Goal: Information Seeking & Learning: Learn about a topic

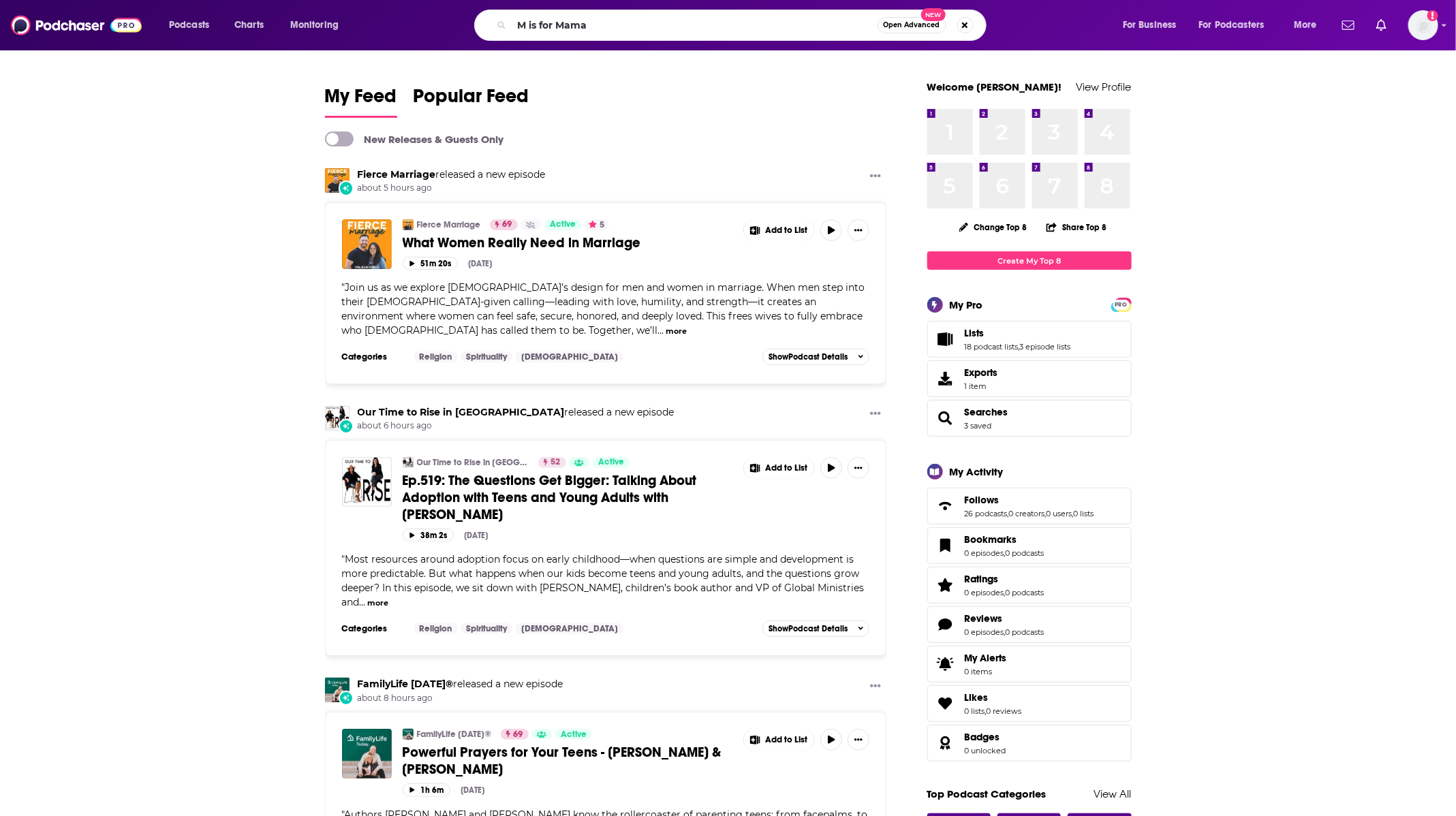
type input "M is for Mama"
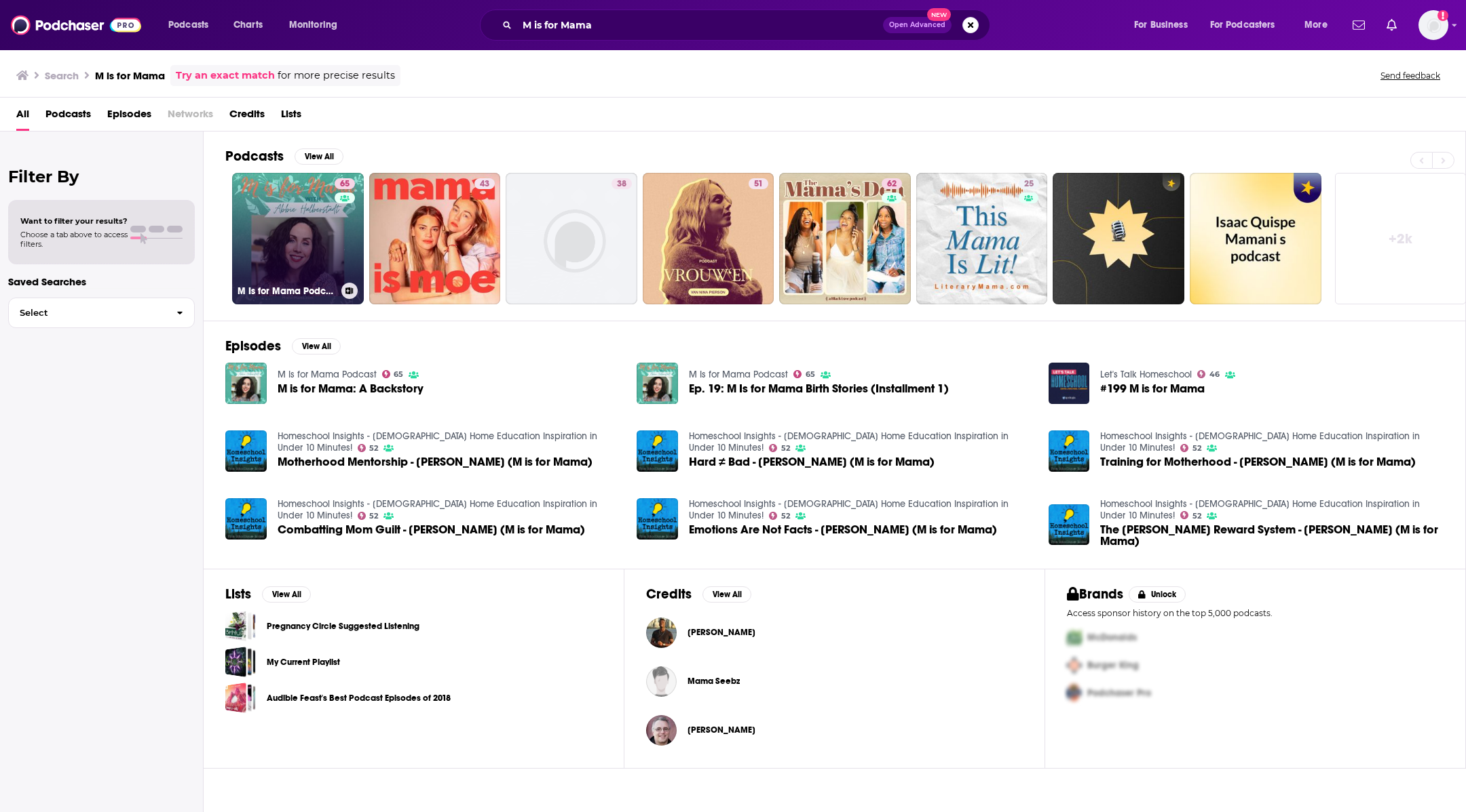
click at [278, 205] on link "65 M Is for Mama Podcast" at bounding box center [298, 239] width 132 height 132
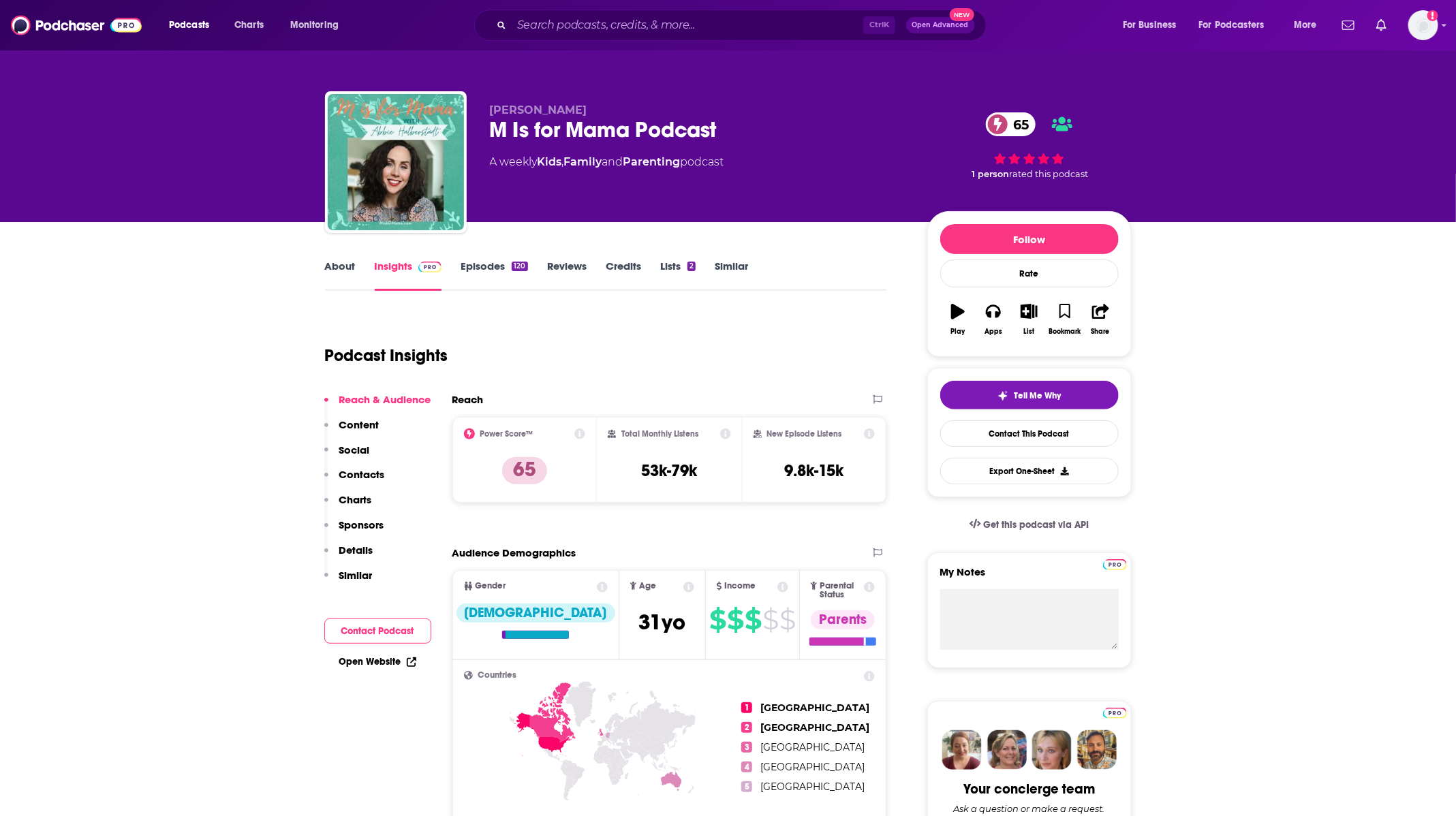
click at [330, 266] on link "About" at bounding box center [340, 275] width 31 height 31
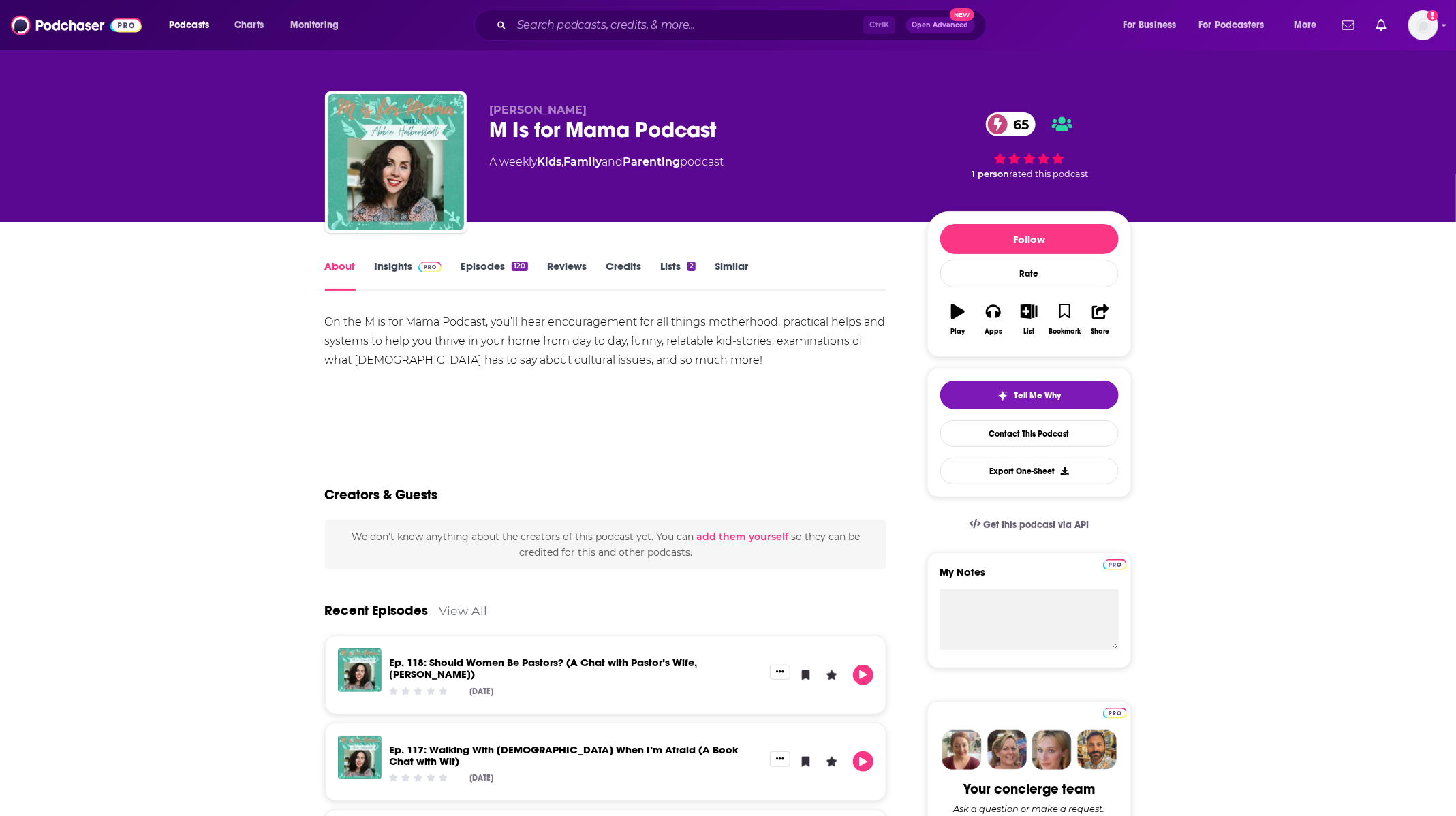
click at [422, 266] on img at bounding box center [430, 266] width 24 height 11
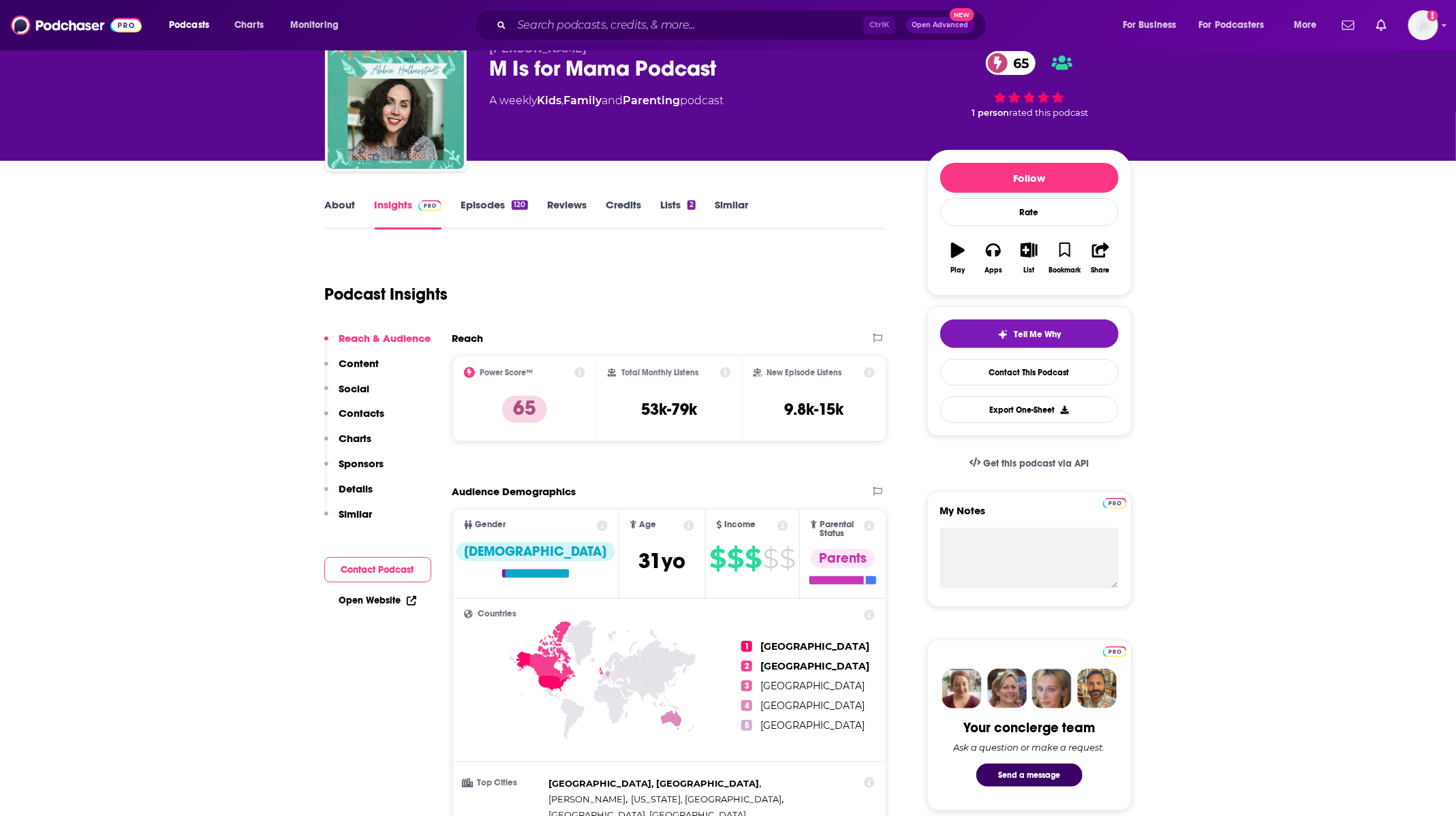
scroll to position [35, 0]
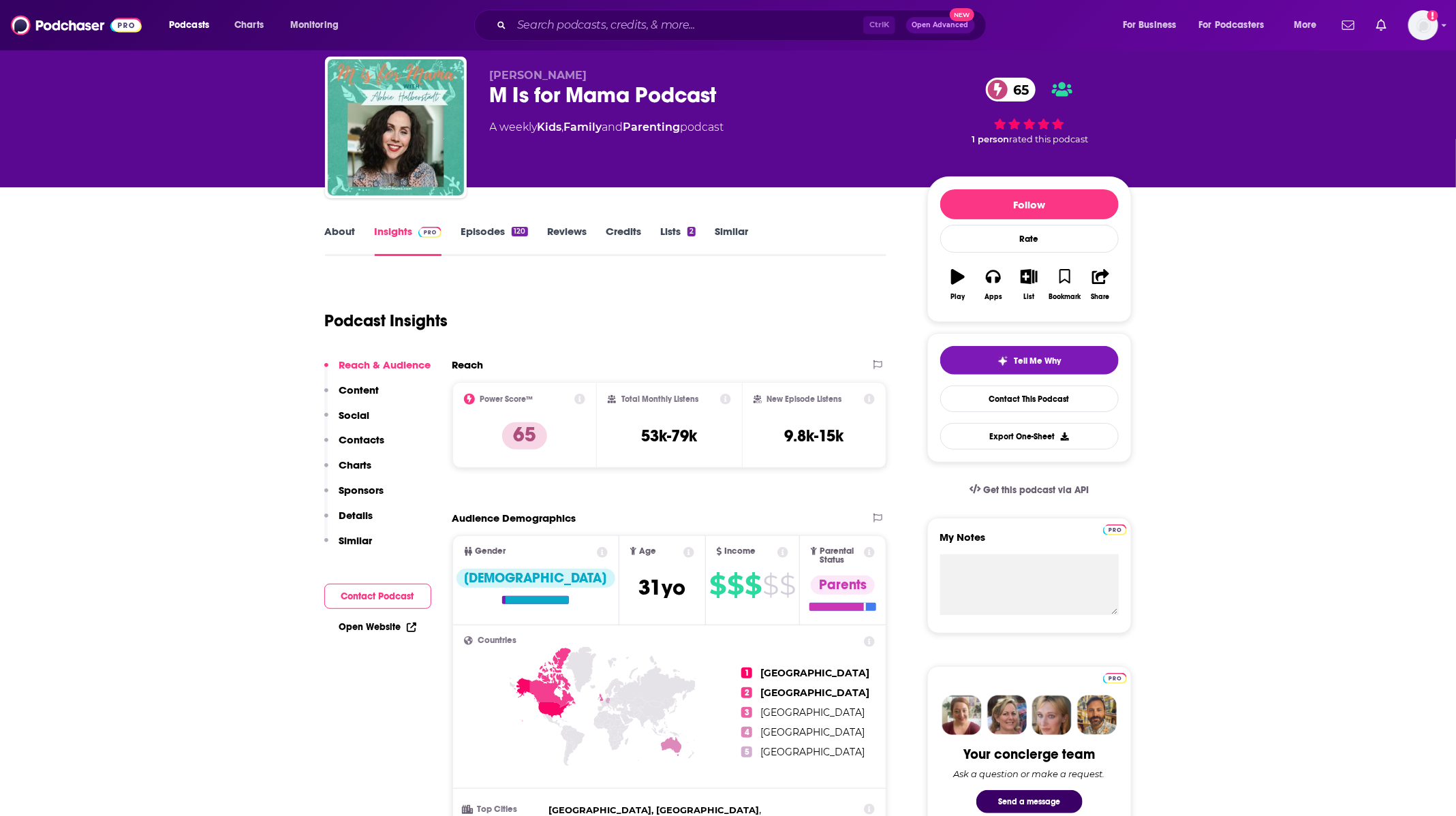
click at [488, 237] on link "Episodes 120" at bounding box center [494, 240] width 67 height 31
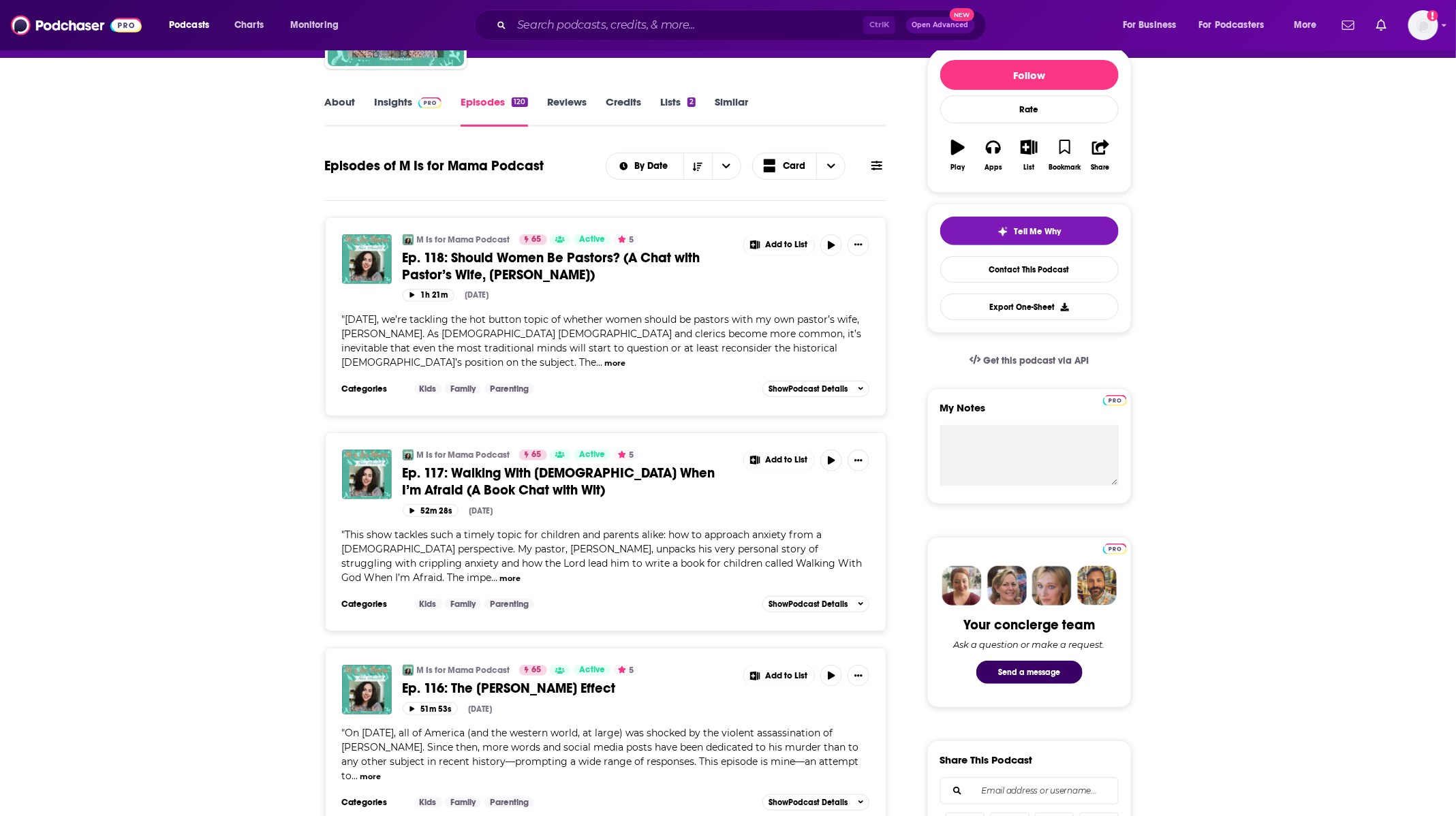
scroll to position [176, 0]
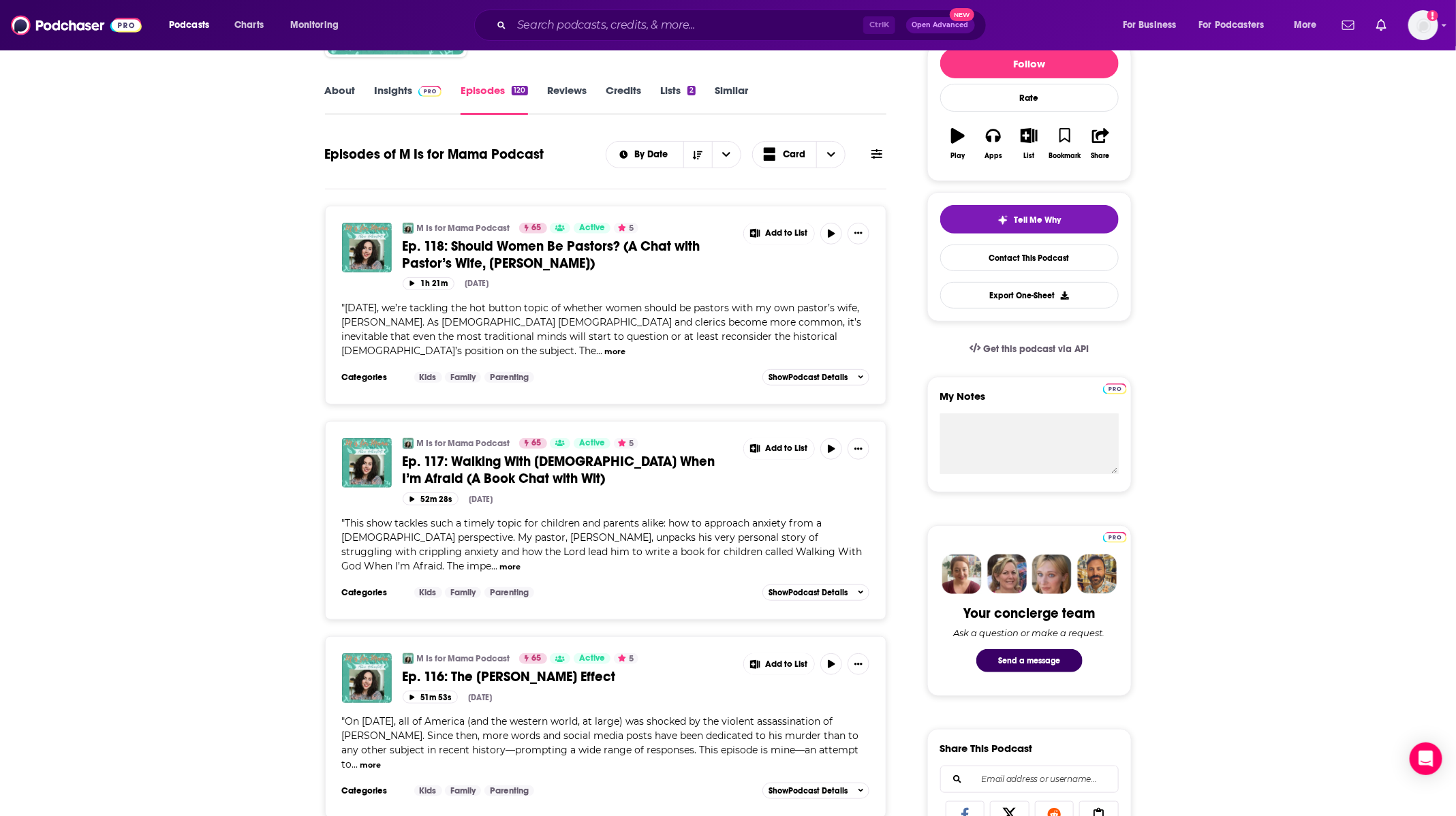
click at [605, 351] on button "more" at bounding box center [616, 352] width 21 height 12
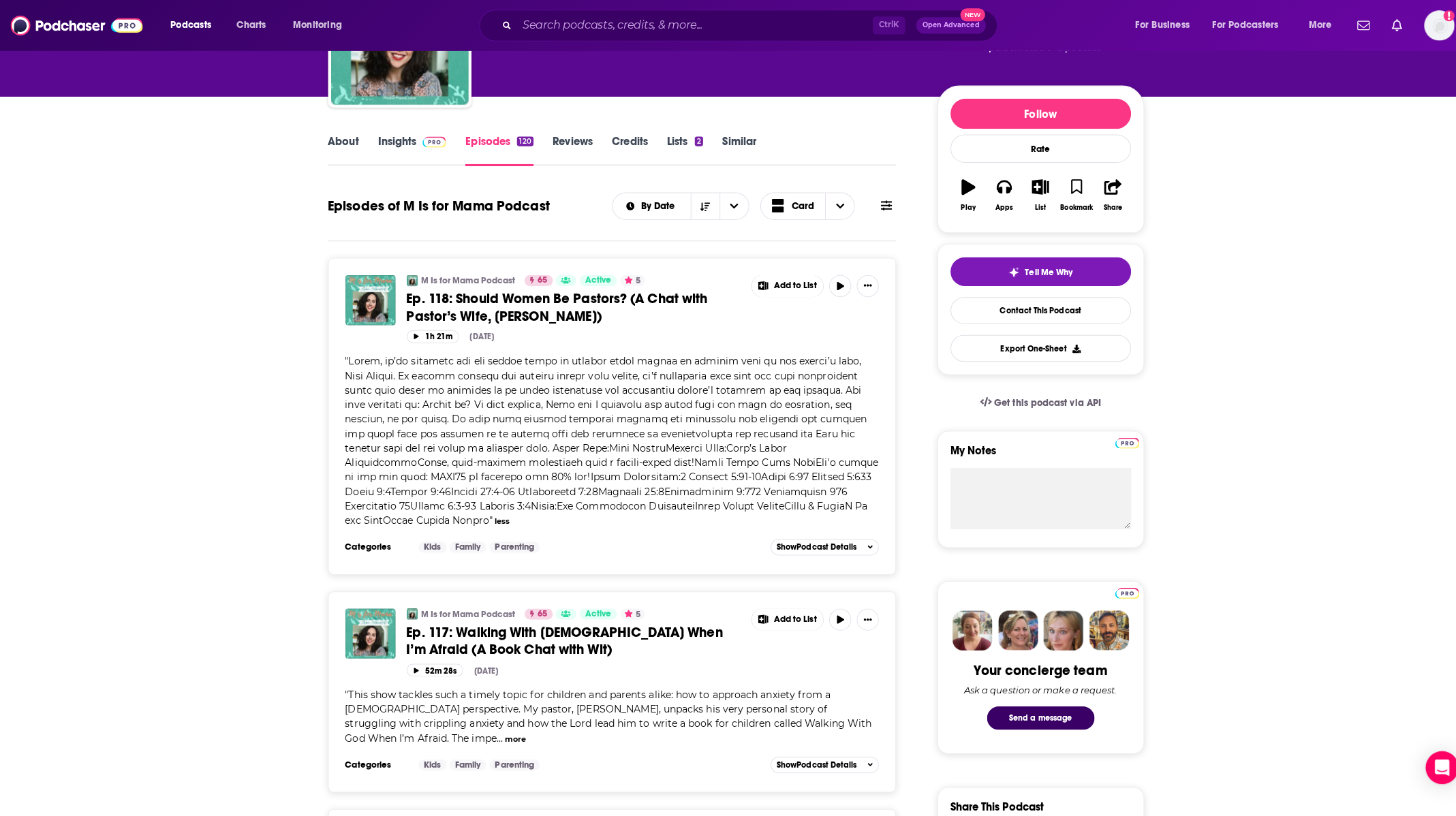
scroll to position [0, 0]
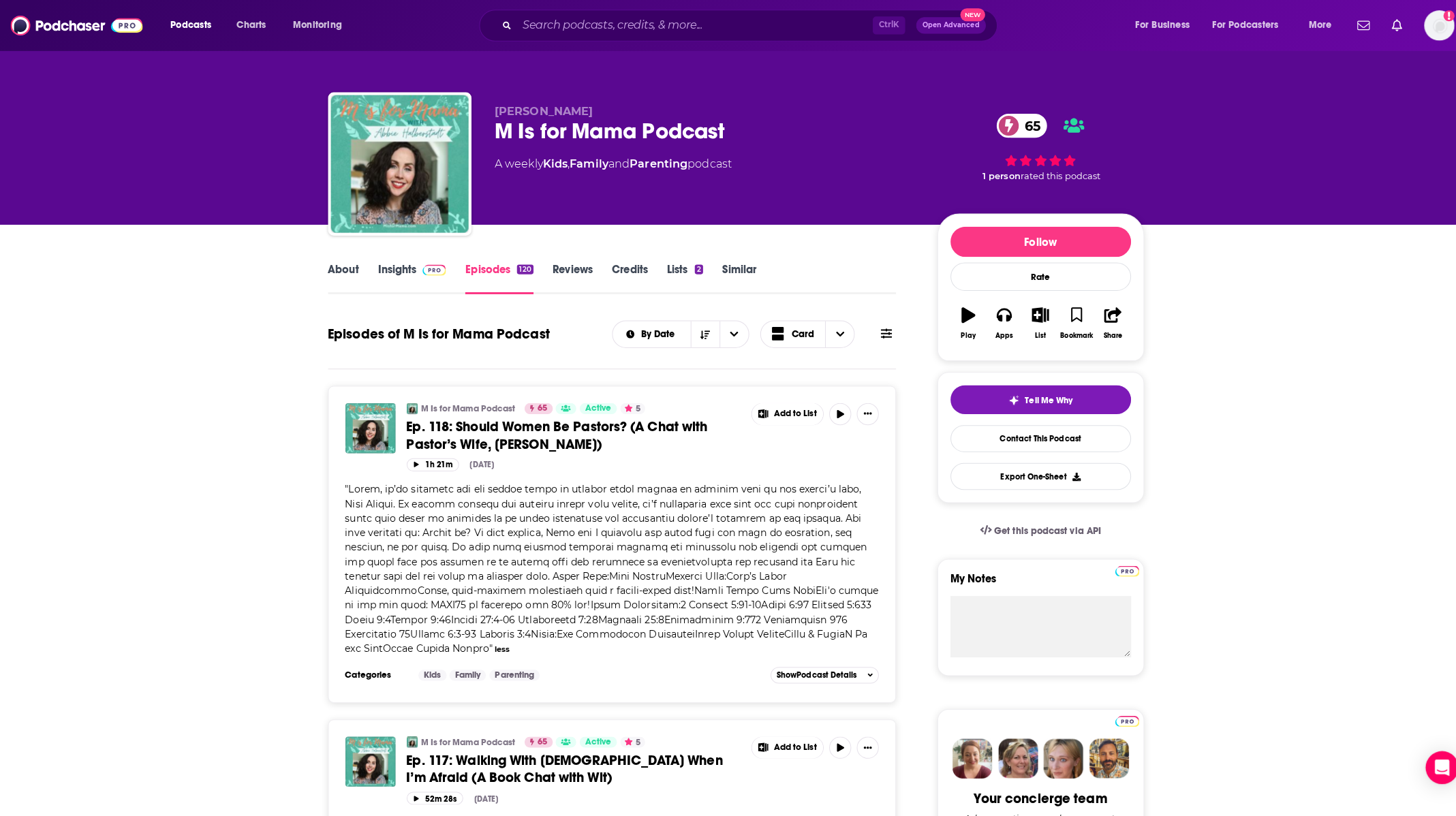
click at [469, 596] on span at bounding box center [606, 562] width 527 height 169
drag, startPoint x: 466, startPoint y: 593, endPoint x: 535, endPoint y: 598, distance: 69.2
click at [535, 598] on span at bounding box center [606, 562] width 527 height 169
copy span "[PERSON_NAME] 2:10-12"
click at [580, 601] on span at bounding box center [606, 562] width 527 height 169
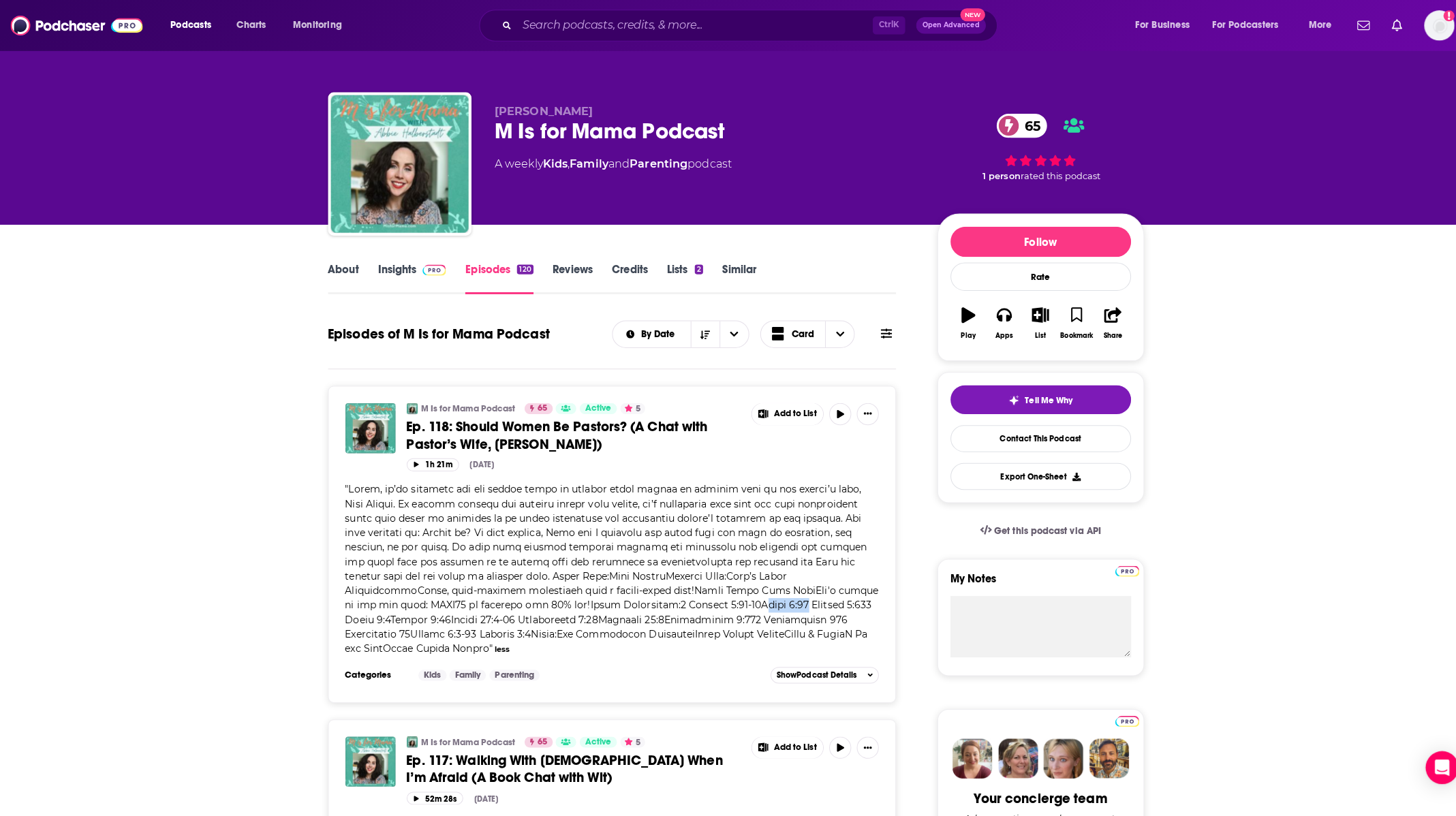
drag, startPoint x: 541, startPoint y: 593, endPoint x: 585, endPoint y: 599, distance: 44.4
click at [585, 599] on span at bounding box center [606, 562] width 527 height 169
copy span "[PERSON_NAME] 3:12"
click at [681, 546] on div "" " less" at bounding box center [606, 563] width 528 height 172
drag, startPoint x: 589, startPoint y: 596, endPoint x: 652, endPoint y: 598, distance: 63.0
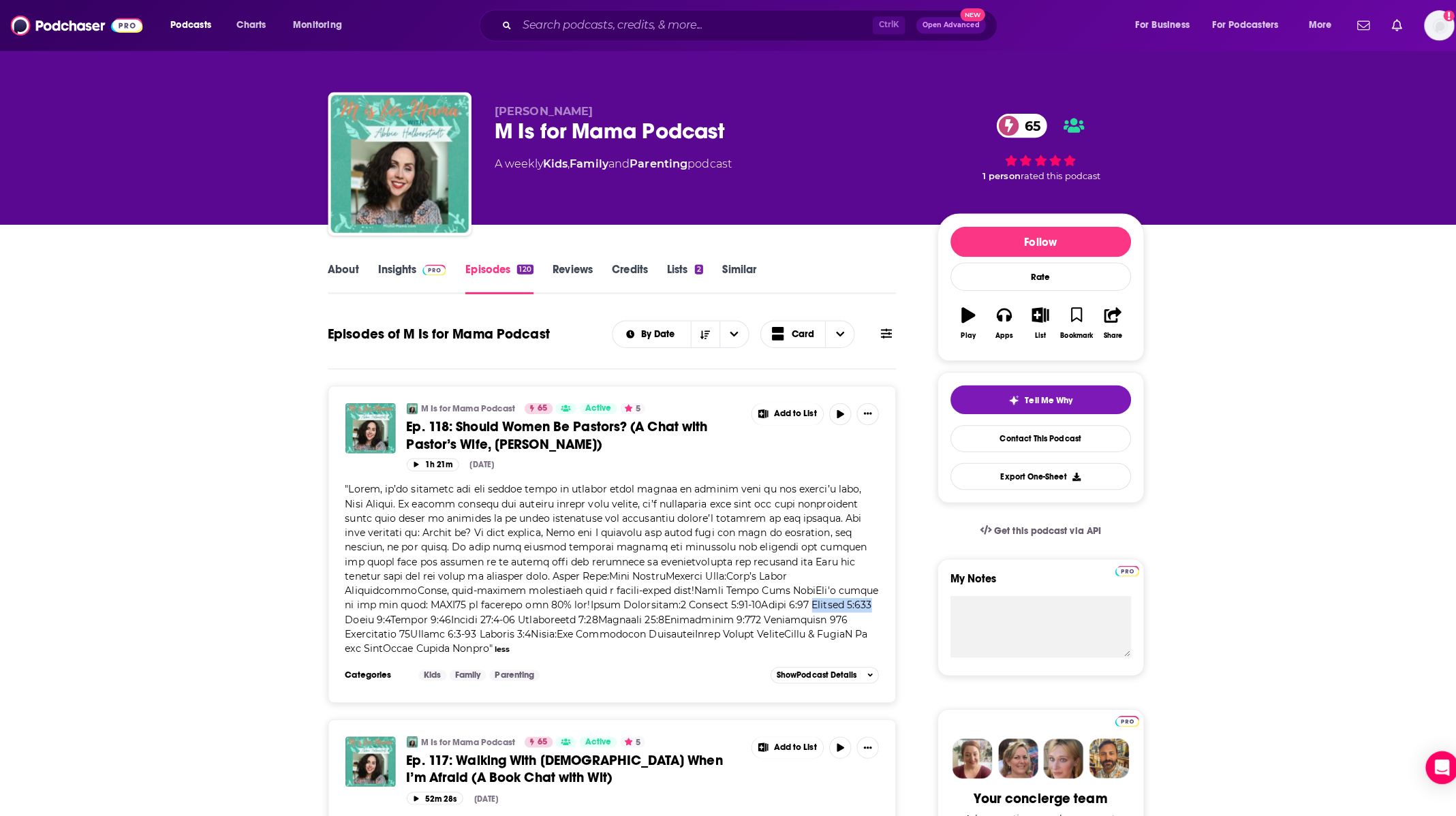
click at [652, 598] on span at bounding box center [606, 562] width 527 height 169
copy span "[PERSON_NAME] 3:161"
click at [774, 612] on span at bounding box center [606, 562] width 527 height 169
click at [515, 435] on span "Ep. 118: Should Women Be Pastors? (A Chat with Pastor’s Wife, [PERSON_NAME])" at bounding box center [551, 430] width 298 height 34
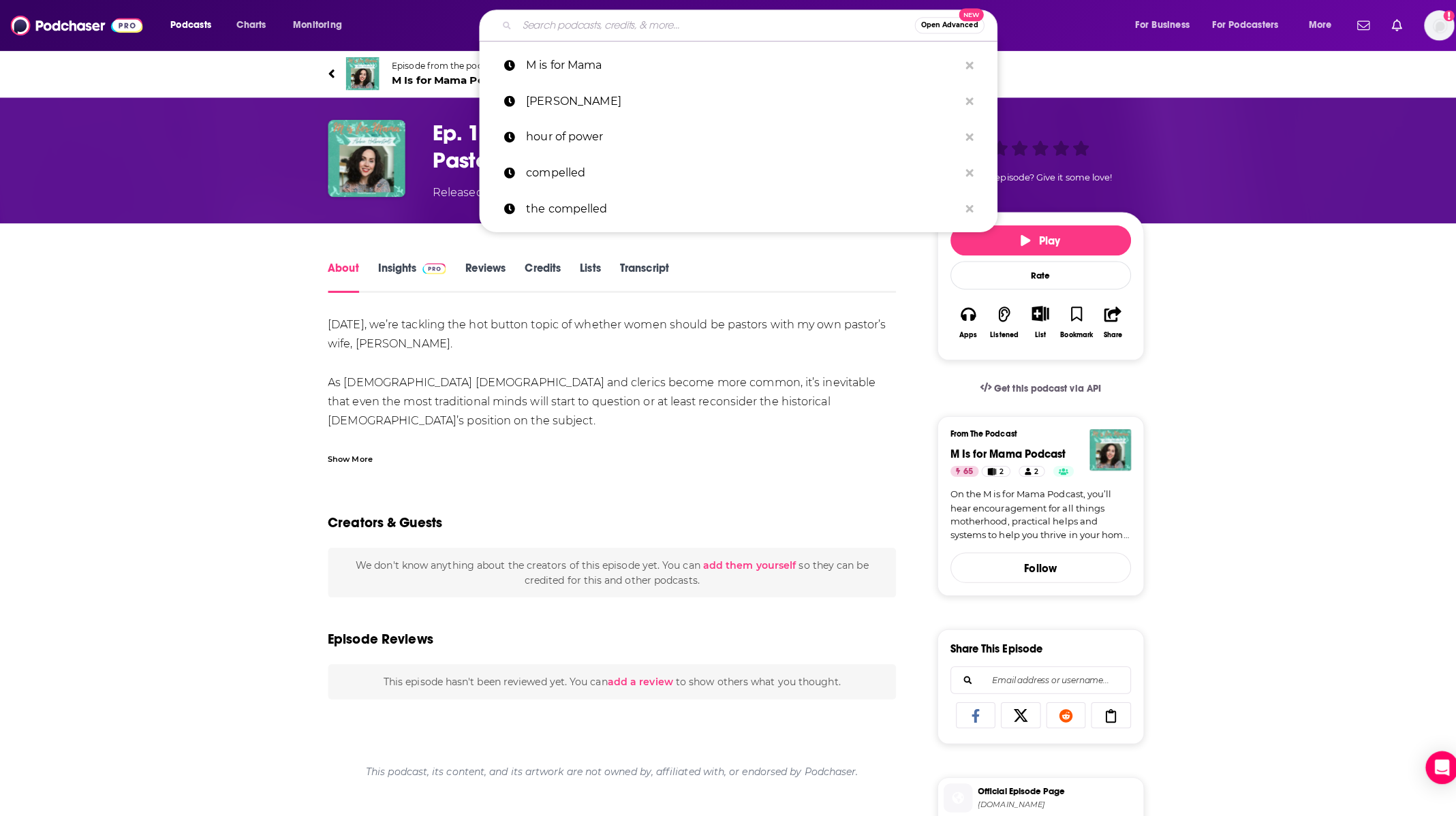
click at [741, 23] on input "Search podcasts, credits, & more..." at bounding box center [708, 25] width 393 height 21
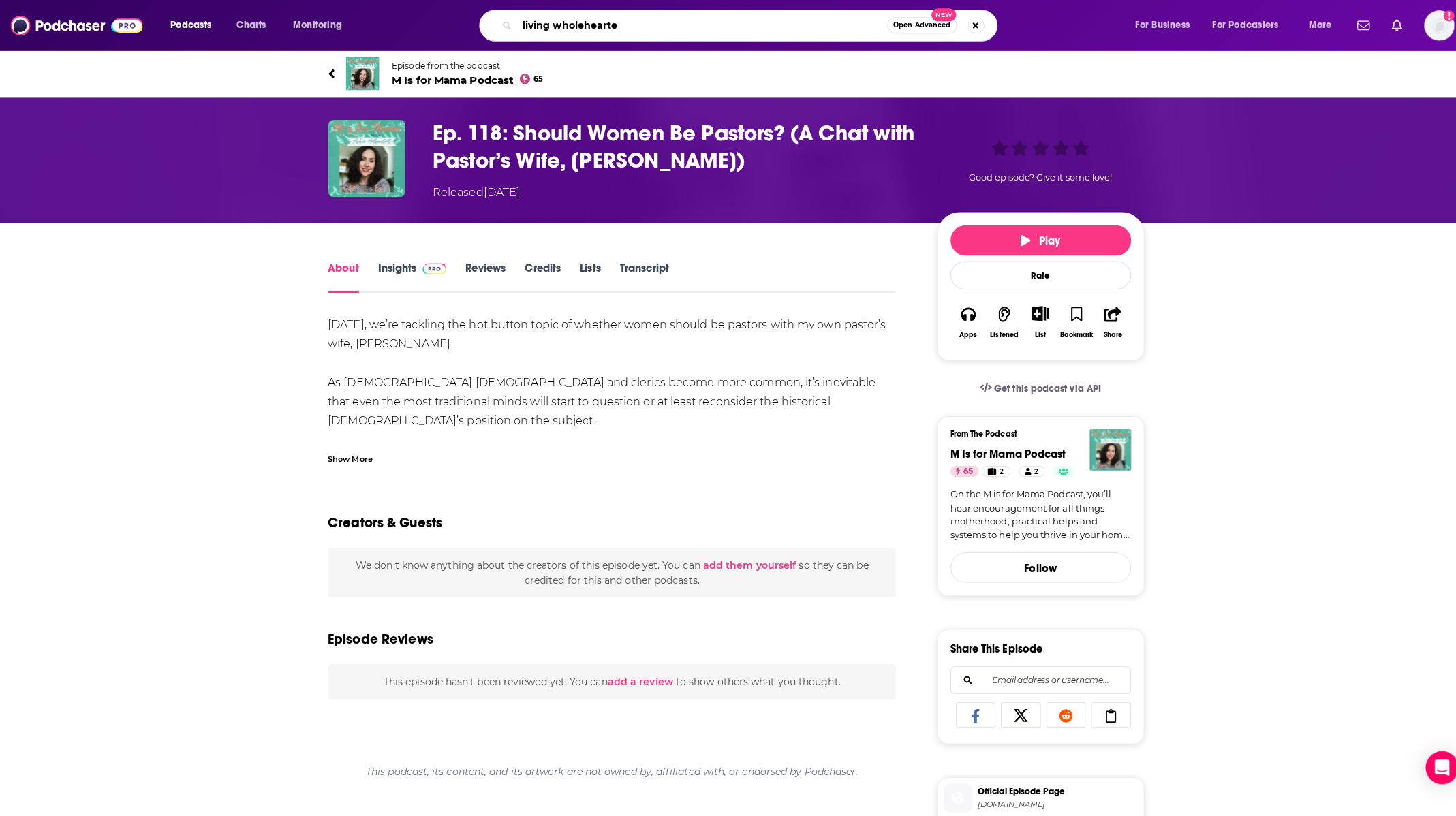
type input "living wholehearted"
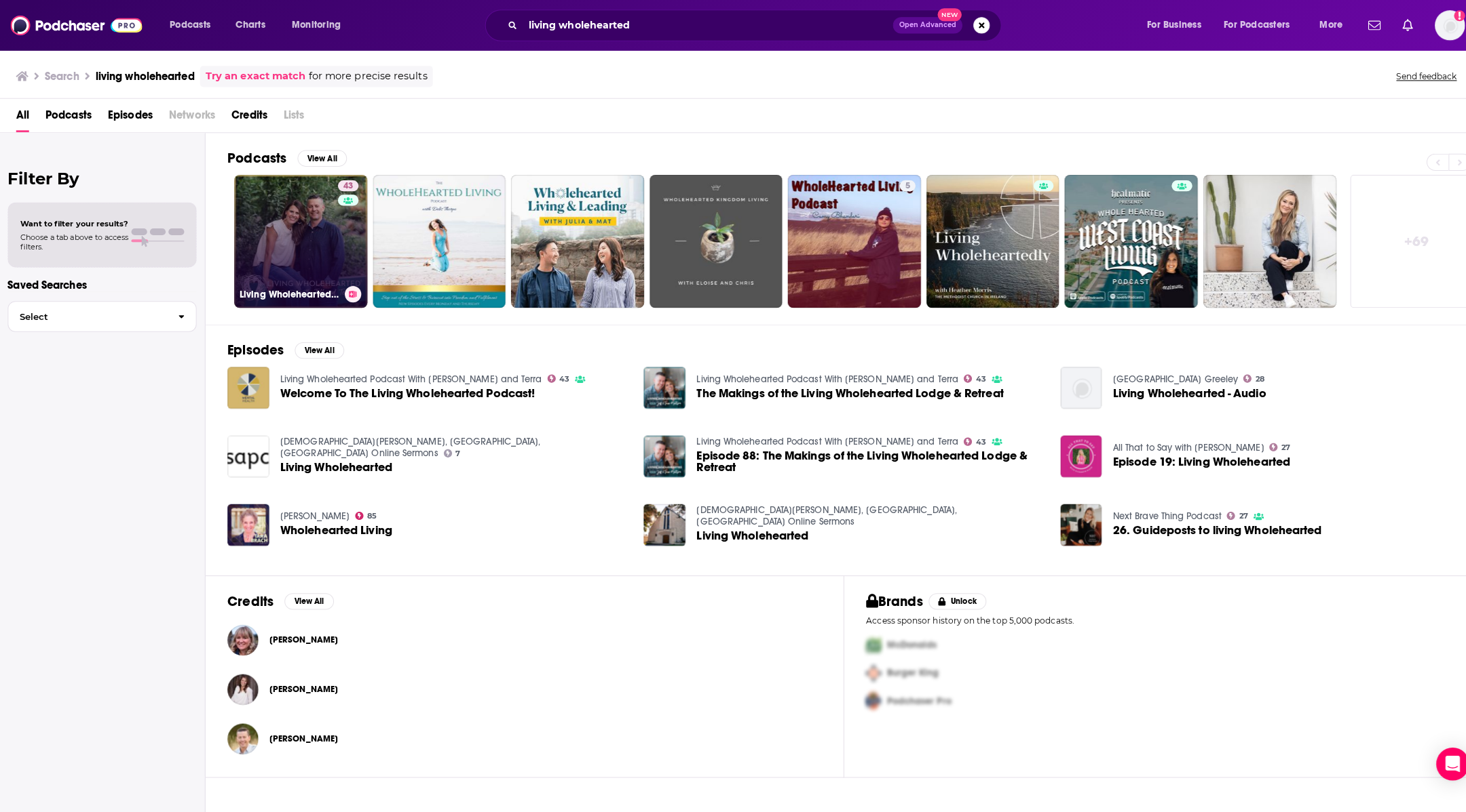
click at [279, 264] on link "43 Living Wholehearted Podcast With [PERSON_NAME] and Terra" at bounding box center [298, 239] width 132 height 132
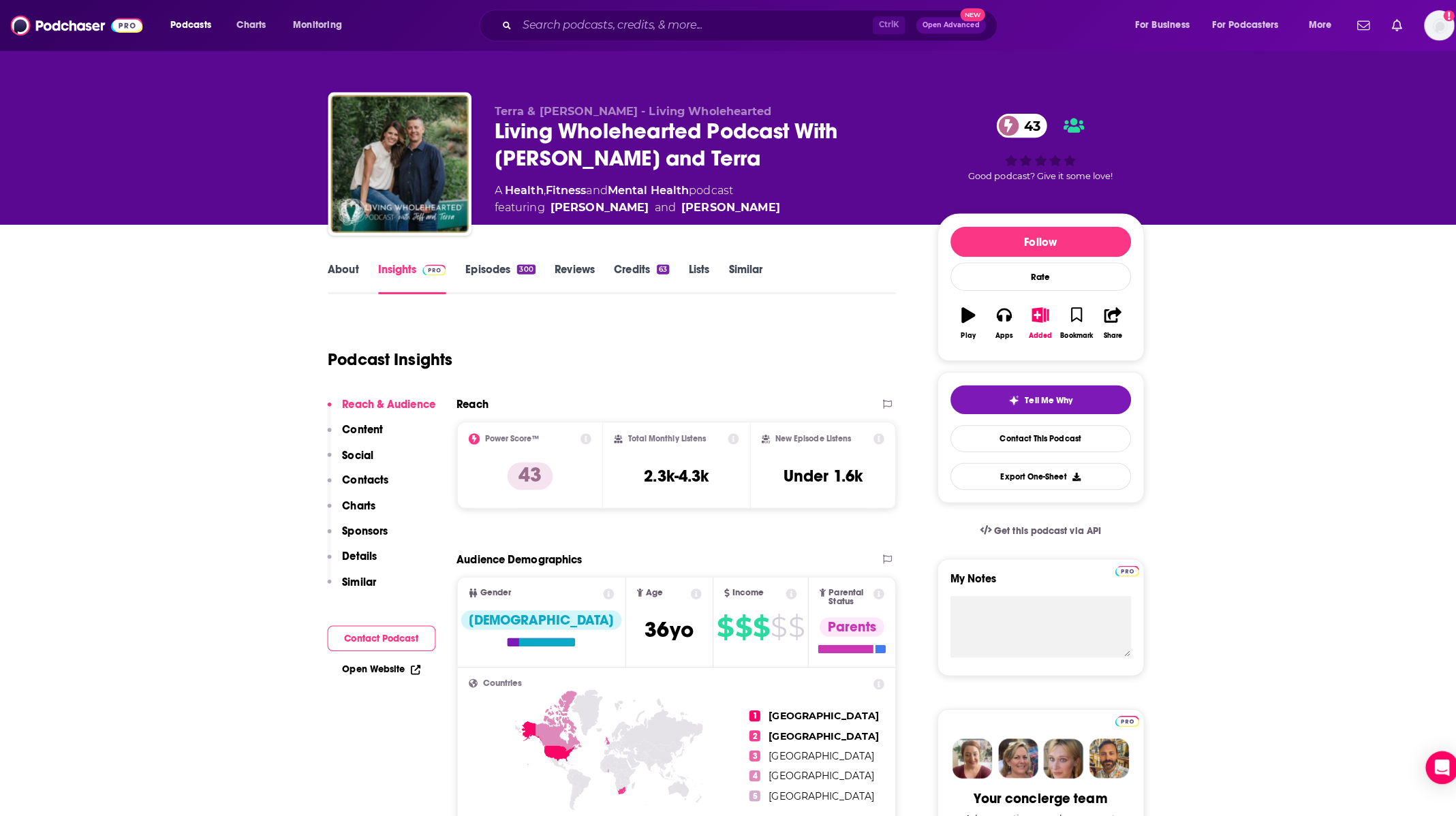
click at [484, 276] on link "Episodes 300" at bounding box center [495, 275] width 69 height 31
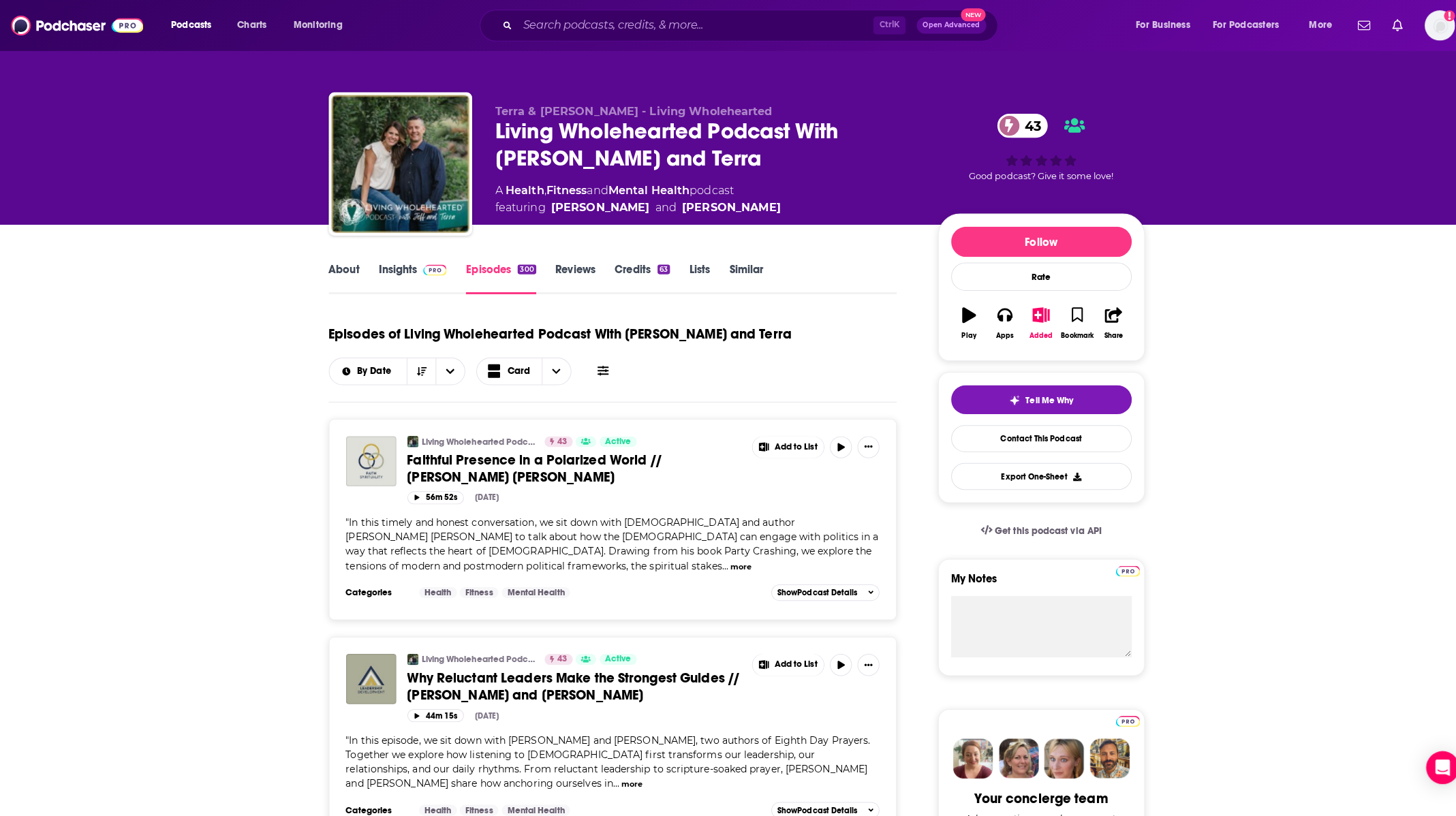
click at [338, 271] on link "About" at bounding box center [340, 275] width 31 height 31
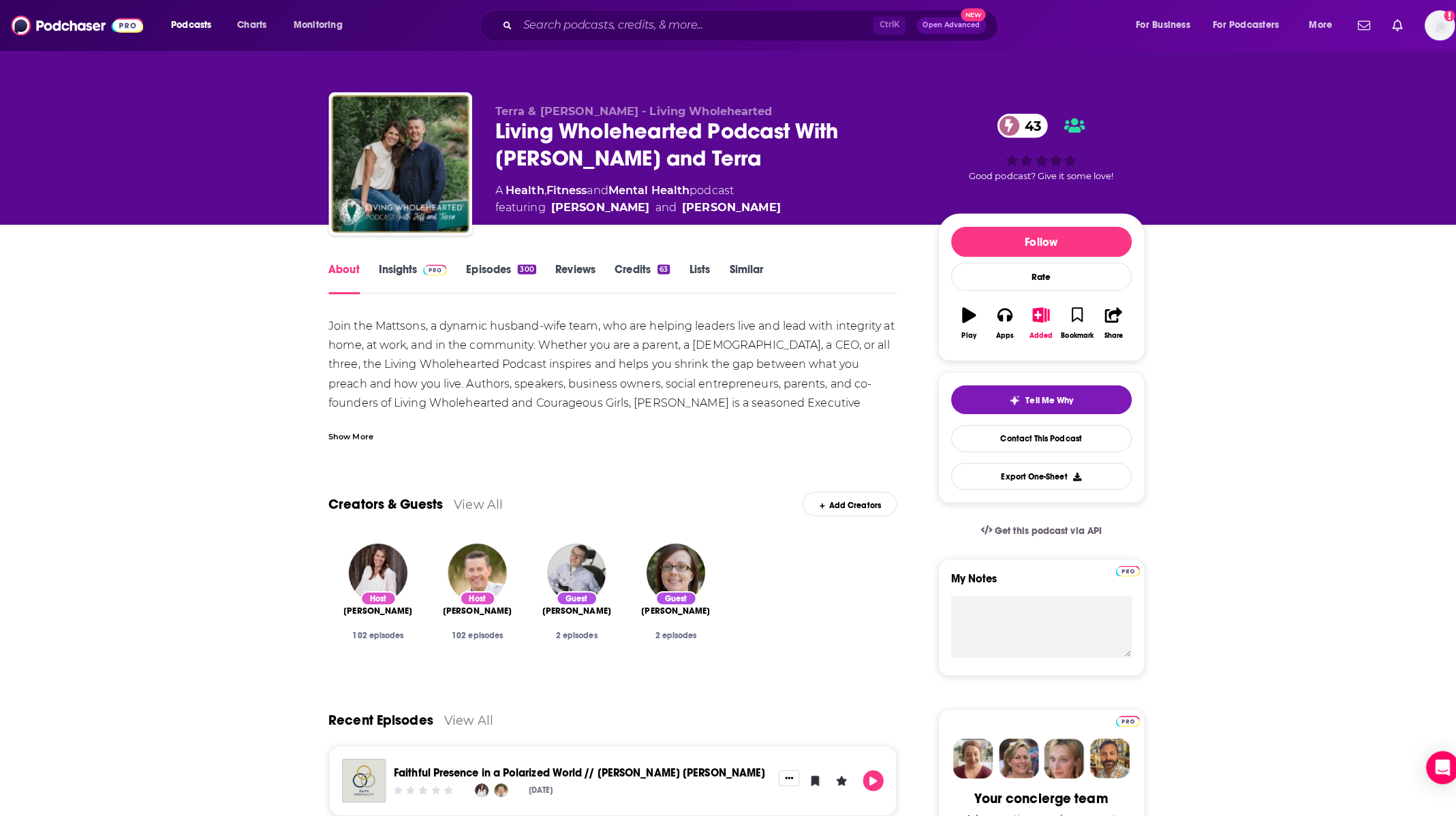
click at [339, 420] on div "Show More" at bounding box center [606, 427] width 562 height 23
